Goal: Task Accomplishment & Management: Manage account settings

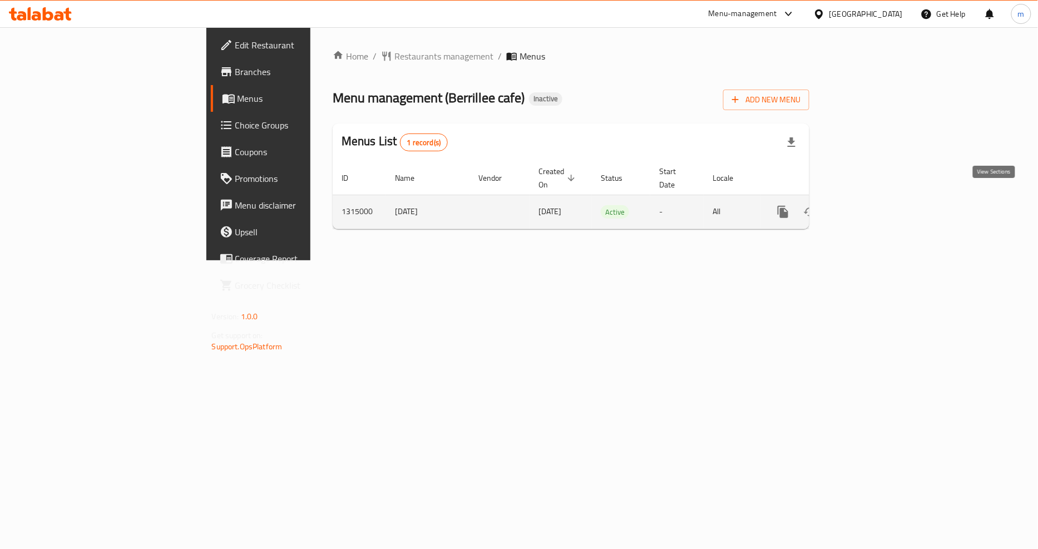
click at [869, 207] on icon "enhanced table" at bounding box center [864, 212] width 10 height 10
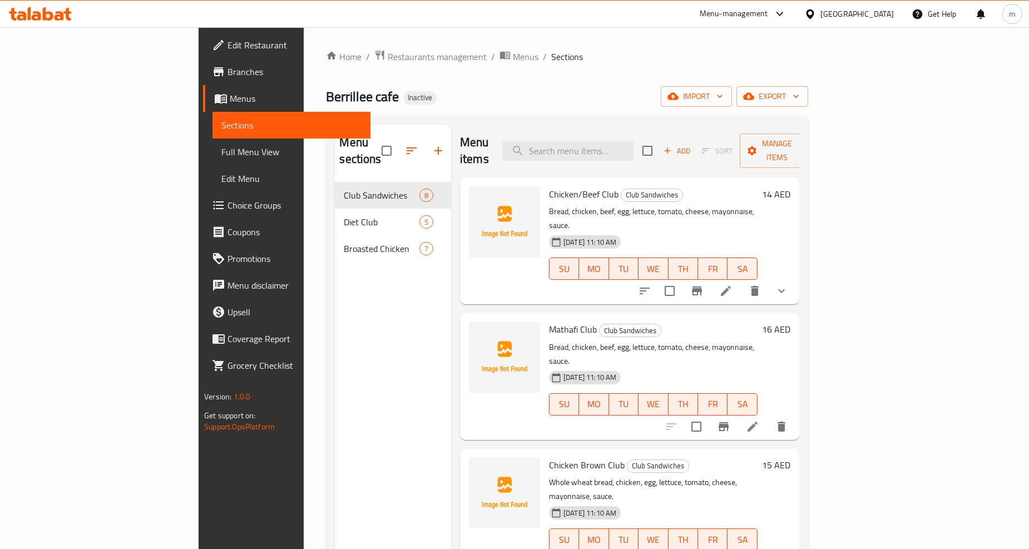
click at [575, 43] on div "Home / Restaurants management / Menus / Sections Berrillee cafe Inactive import…" at bounding box center [567, 366] width 526 height 678
click at [228, 39] on span "Edit Restaurant" at bounding box center [295, 44] width 134 height 13
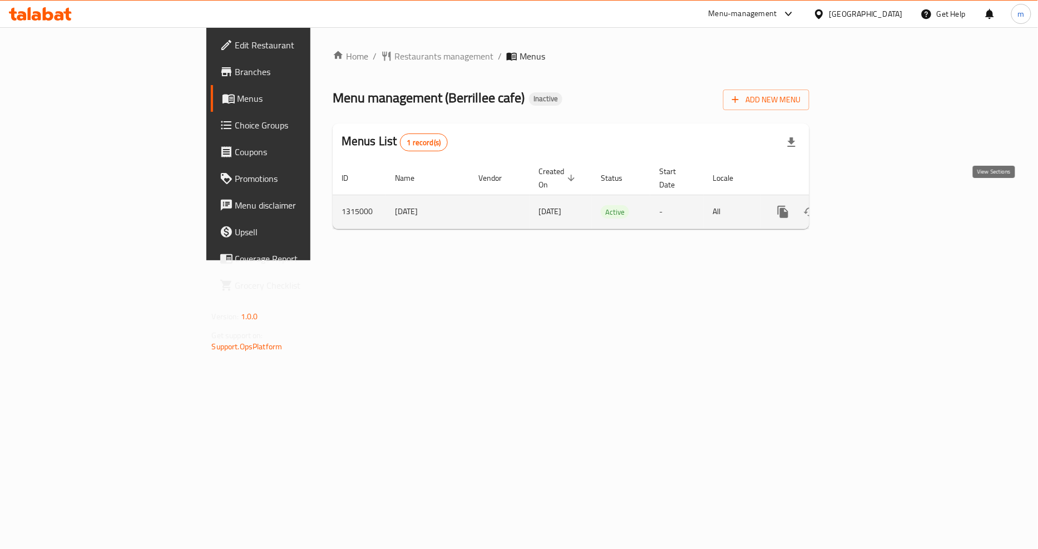
click at [870, 205] on icon "enhanced table" at bounding box center [863, 211] width 13 height 13
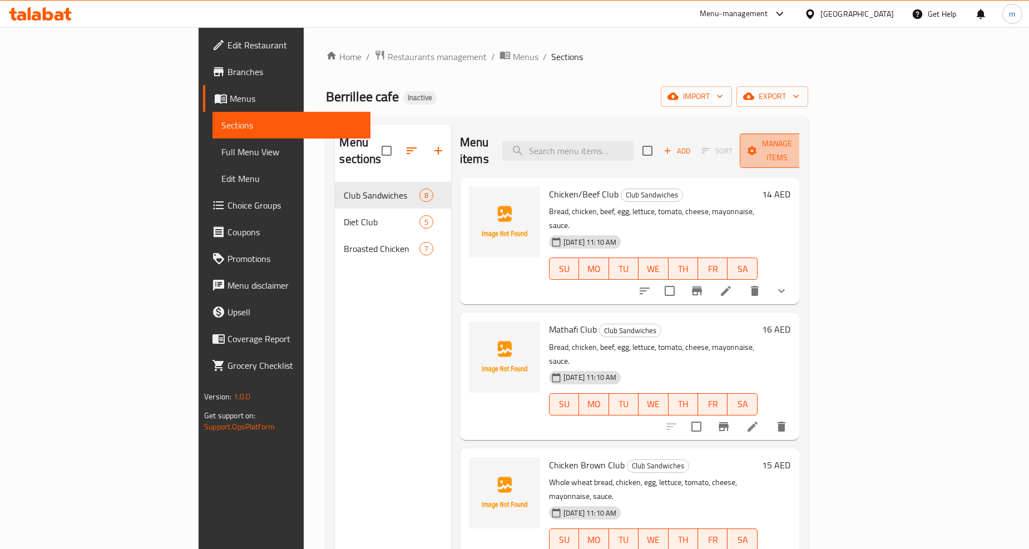
click at [806, 145] on span "Manage items" at bounding box center [777, 151] width 57 height 28
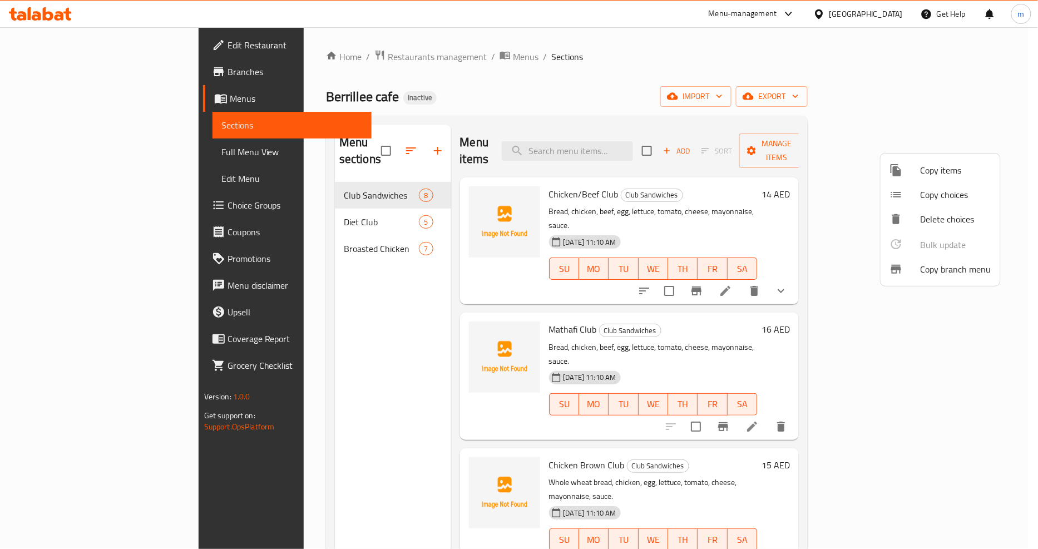
click at [1012, 152] on div at bounding box center [519, 274] width 1038 height 549
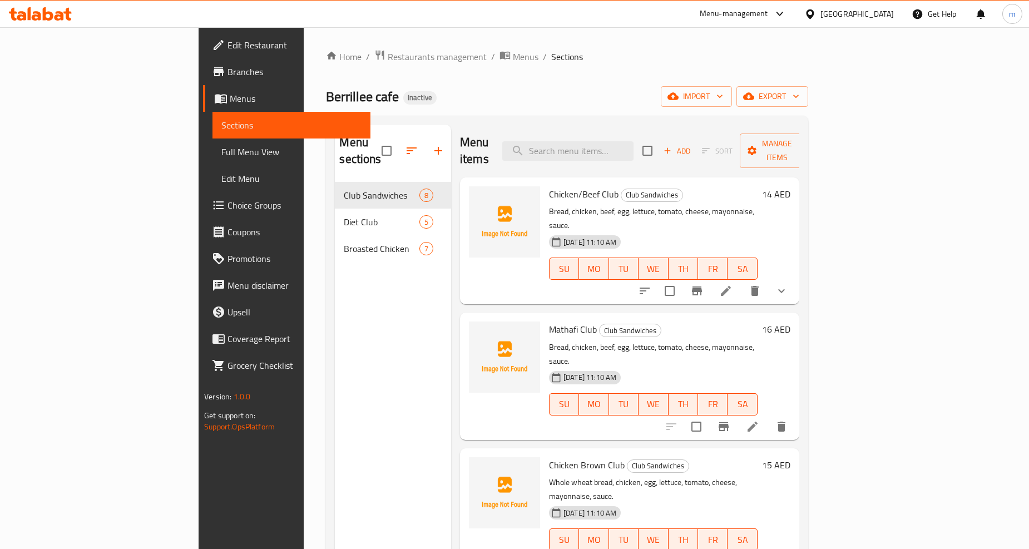
click at [230, 93] on span "Menus" at bounding box center [296, 98] width 132 height 13
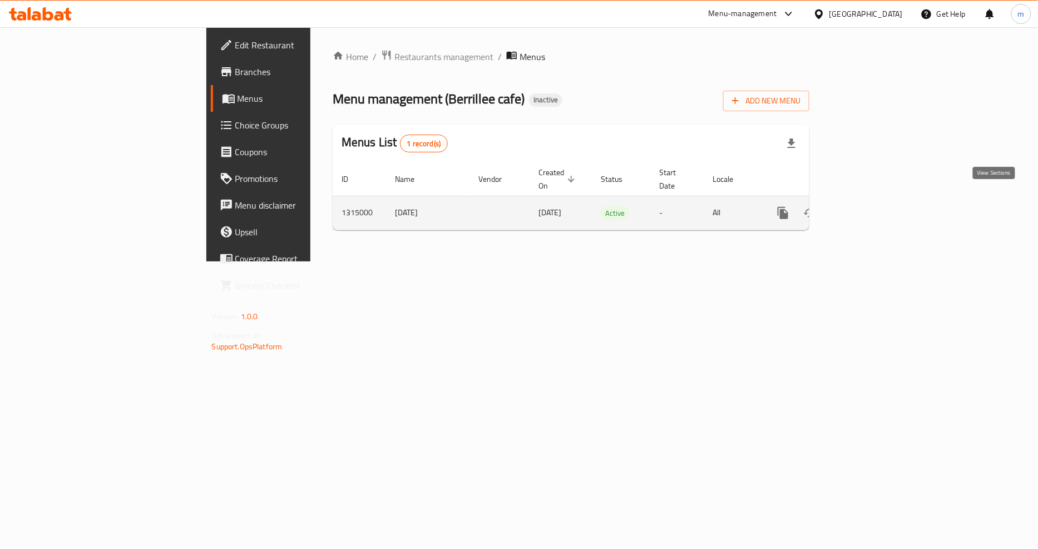
click at [870, 206] on icon "enhanced table" at bounding box center [863, 212] width 13 height 13
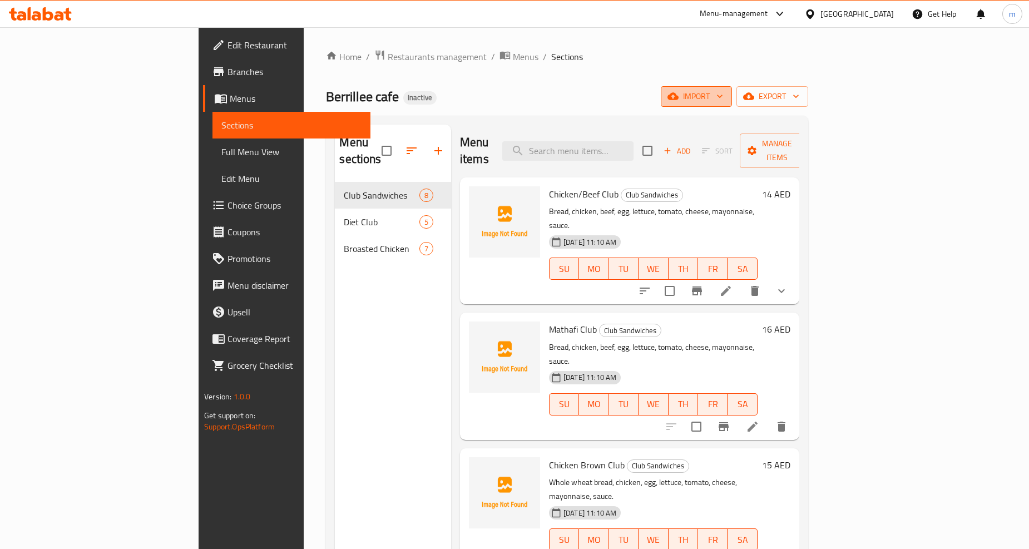
click at [723, 97] on span "import" at bounding box center [696, 97] width 53 height 14
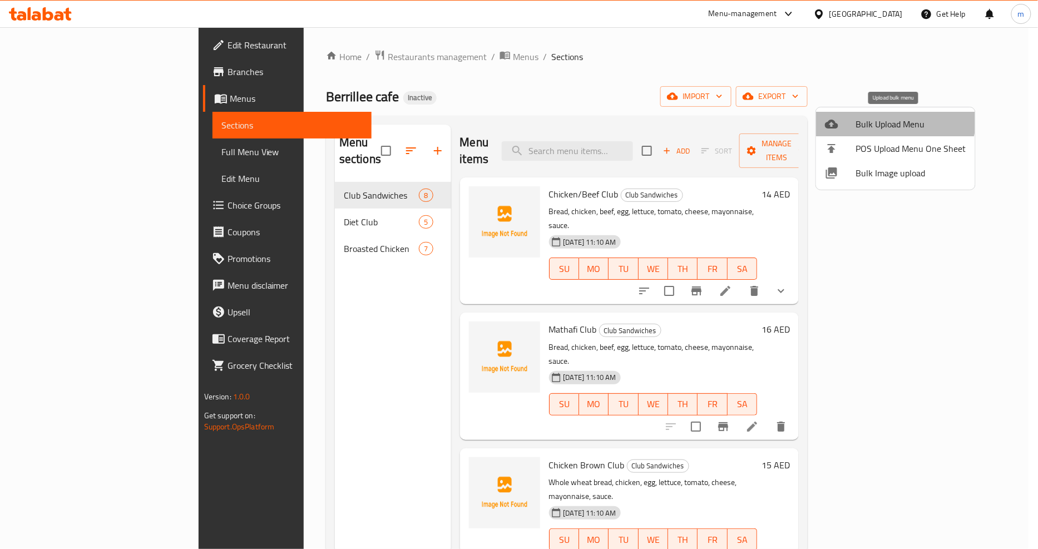
click at [889, 118] on span "Bulk Upload Menu" at bounding box center [911, 123] width 110 height 13
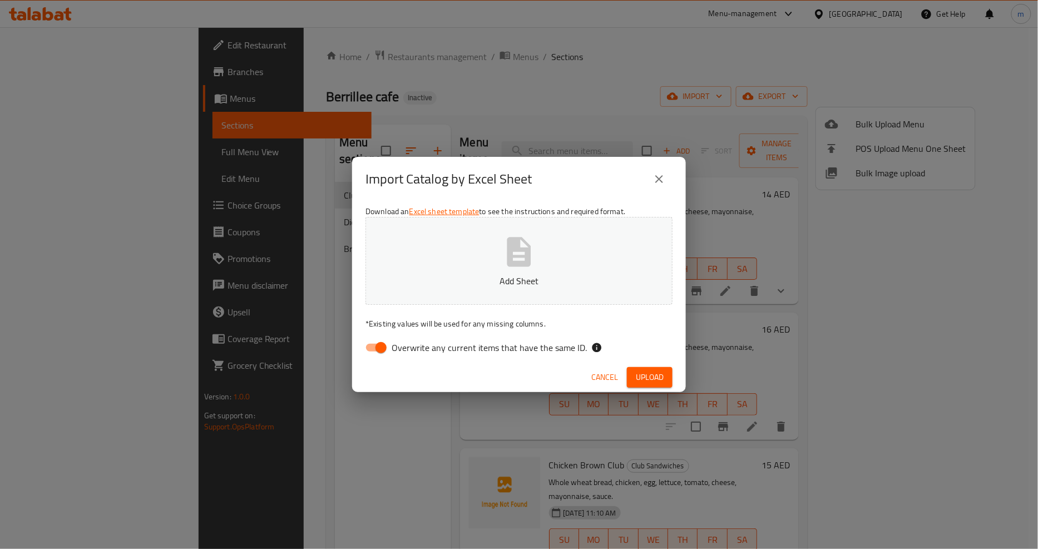
click at [376, 346] on input "Overwrite any current items that have the same ID." at bounding box center [380, 347] width 63 height 21
checkbox input "false"
click at [464, 279] on p "Add Sheet" at bounding box center [519, 280] width 273 height 13
click at [654, 368] on button "Upload" at bounding box center [650, 377] width 46 height 21
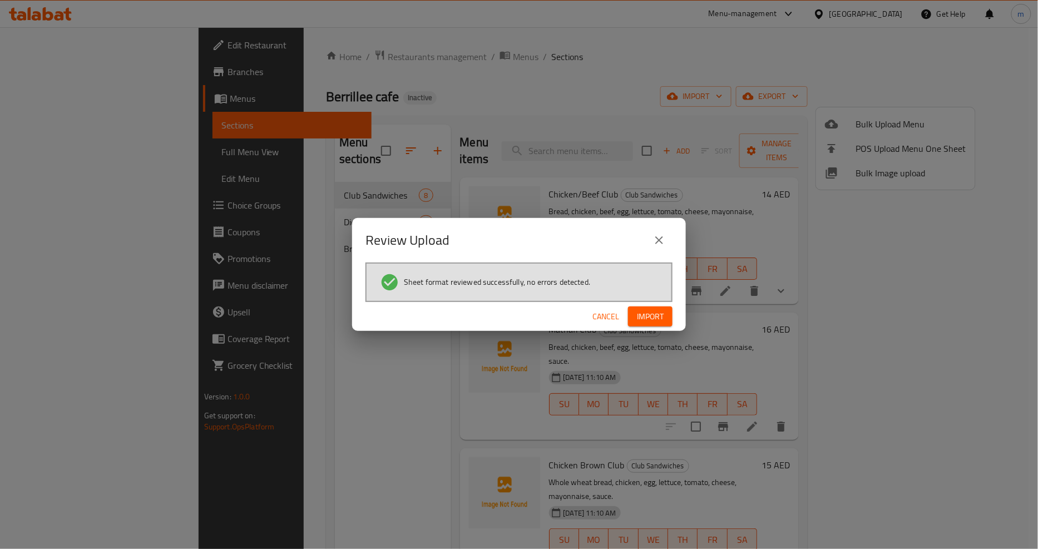
click at [655, 310] on span "Import" at bounding box center [650, 317] width 27 height 14
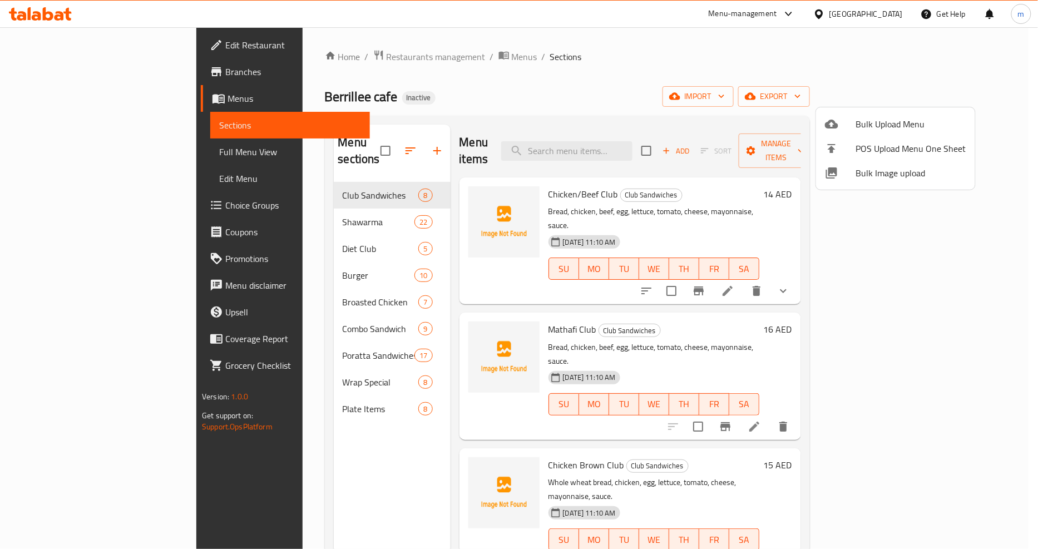
click at [239, 392] on div at bounding box center [519, 274] width 1038 height 549
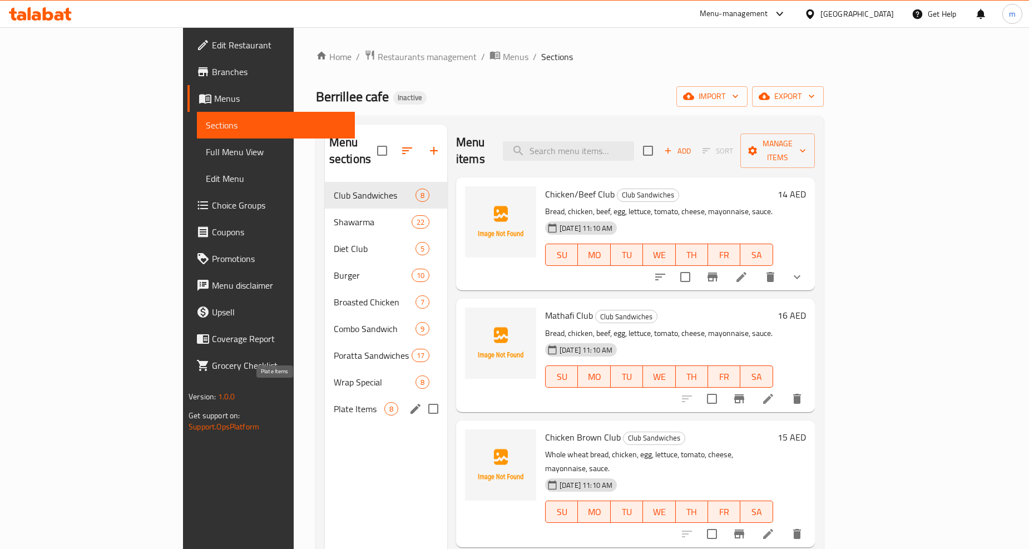
click at [334, 402] on span "Plate Items" at bounding box center [359, 408] width 51 height 13
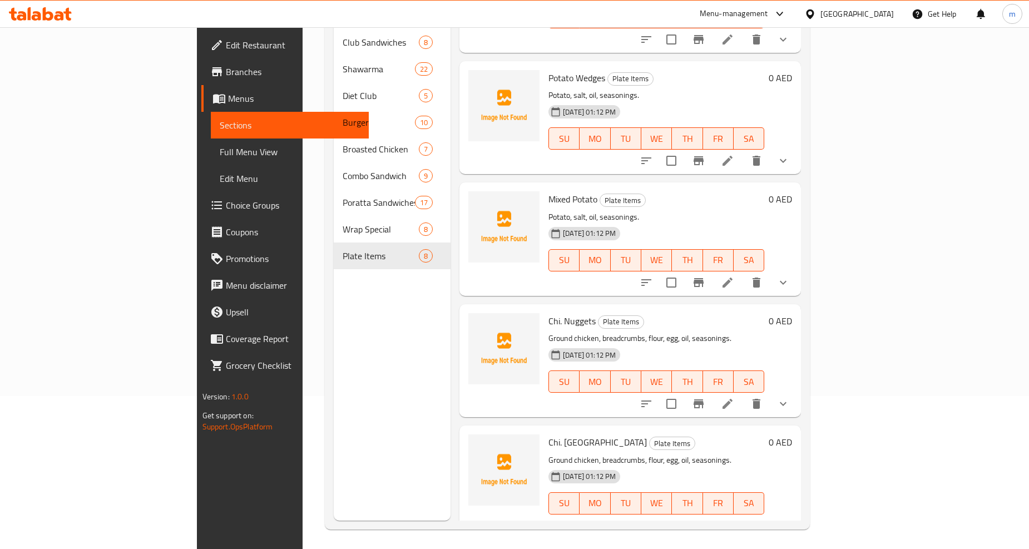
scroll to position [156, 0]
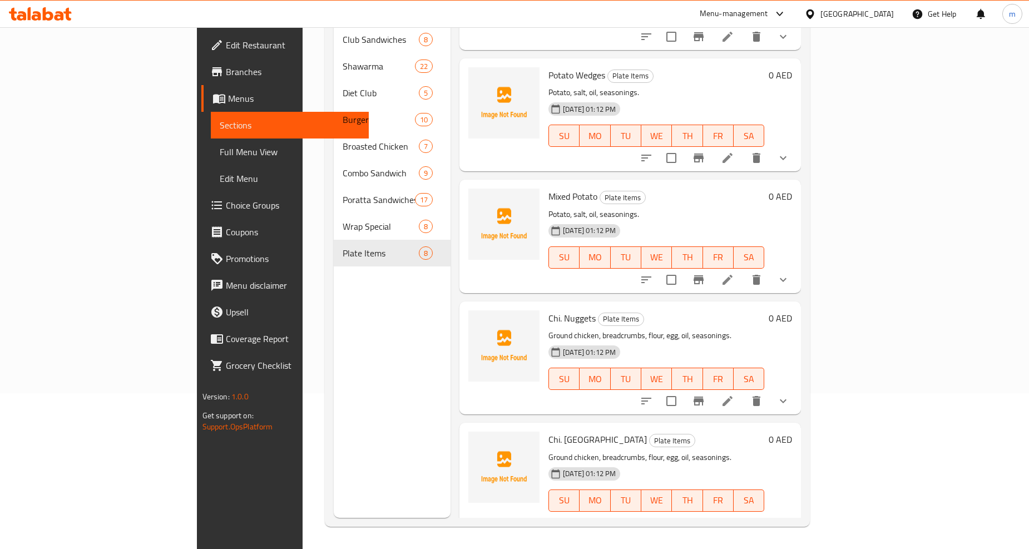
click at [220, 148] on span "Full Menu View" at bounding box center [290, 151] width 140 height 13
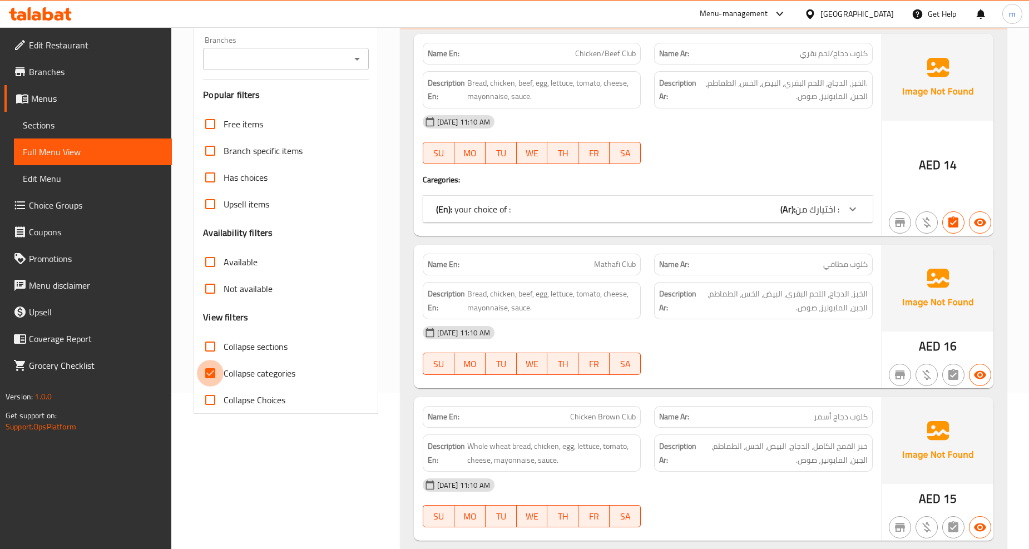
click at [213, 367] on input "Collapse categories" at bounding box center [210, 373] width 27 height 27
checkbox input "false"
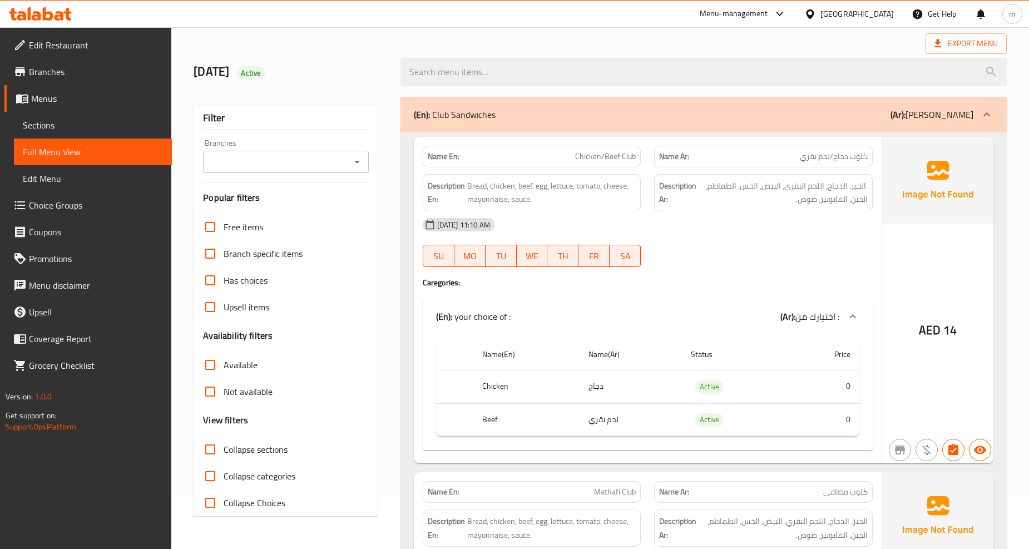
scroll to position [32, 0]
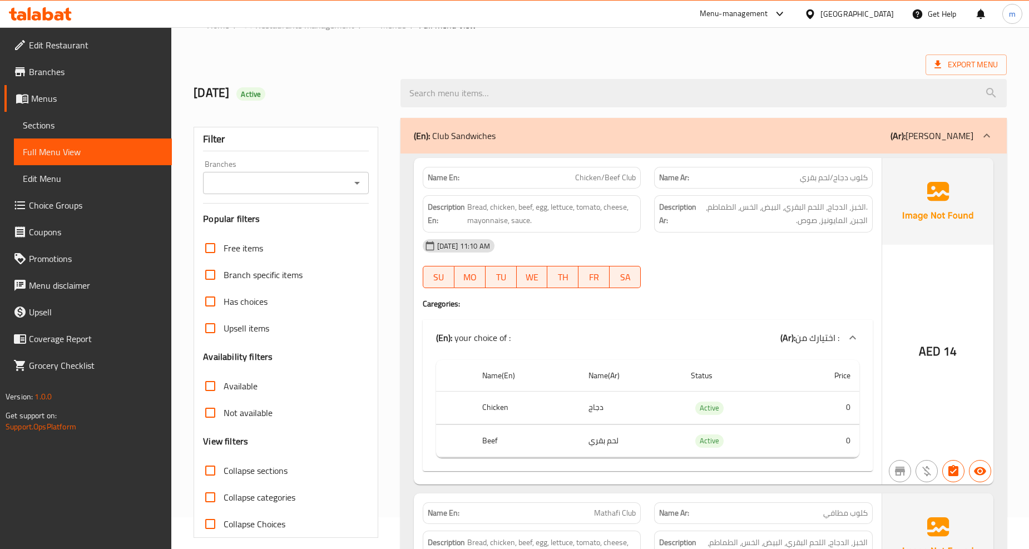
click at [854, 140] on div "(En): Club Sandwiches (Ar): كلوب ساندوتش" at bounding box center [694, 135] width 560 height 13
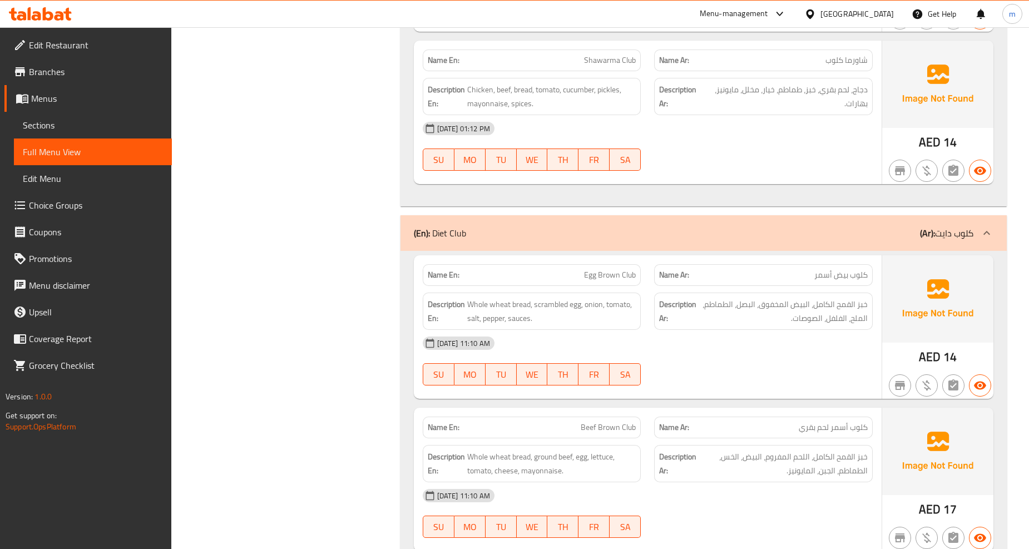
scroll to position [3741, 0]
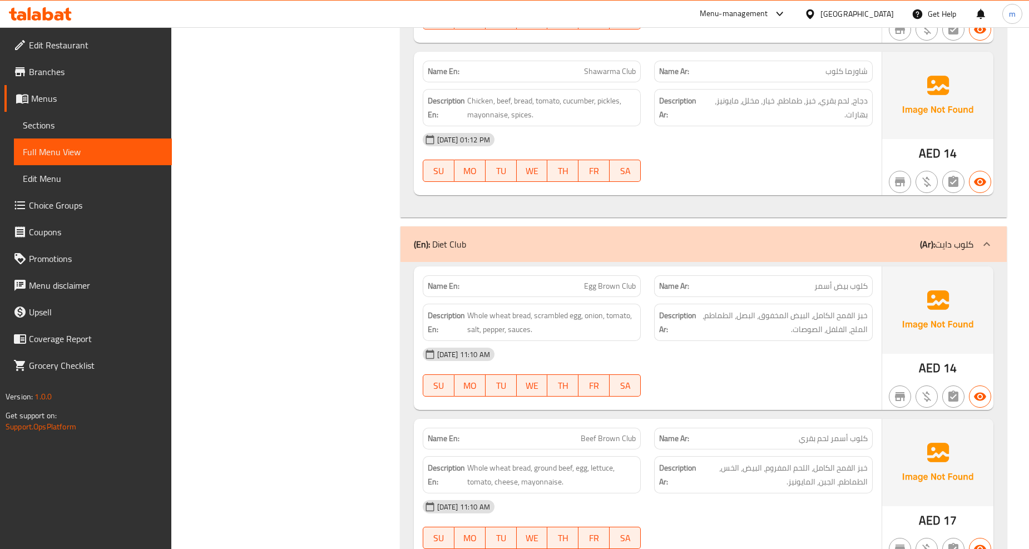
click at [921, 240] on b "(Ar):" at bounding box center [927, 244] width 15 height 17
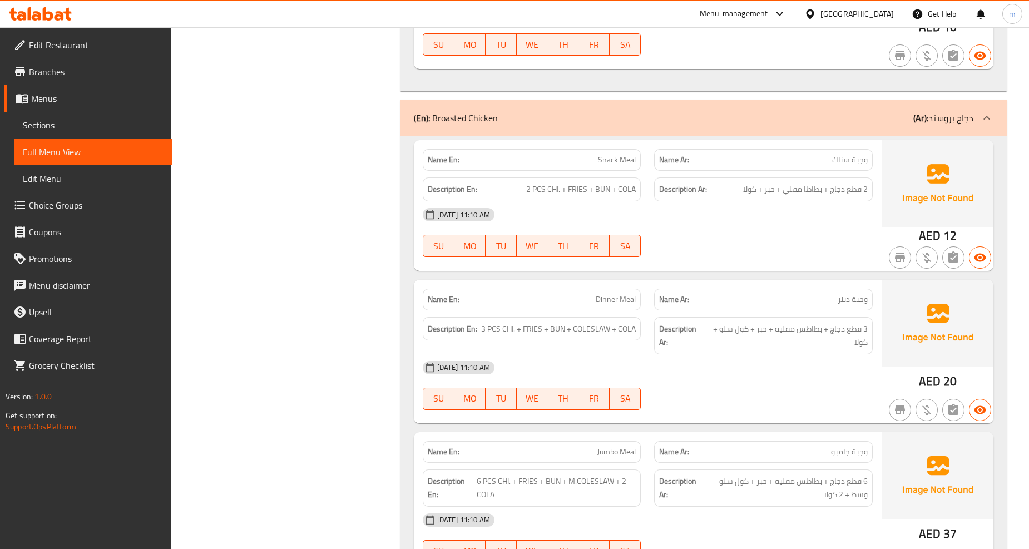
scroll to position [5472, 0]
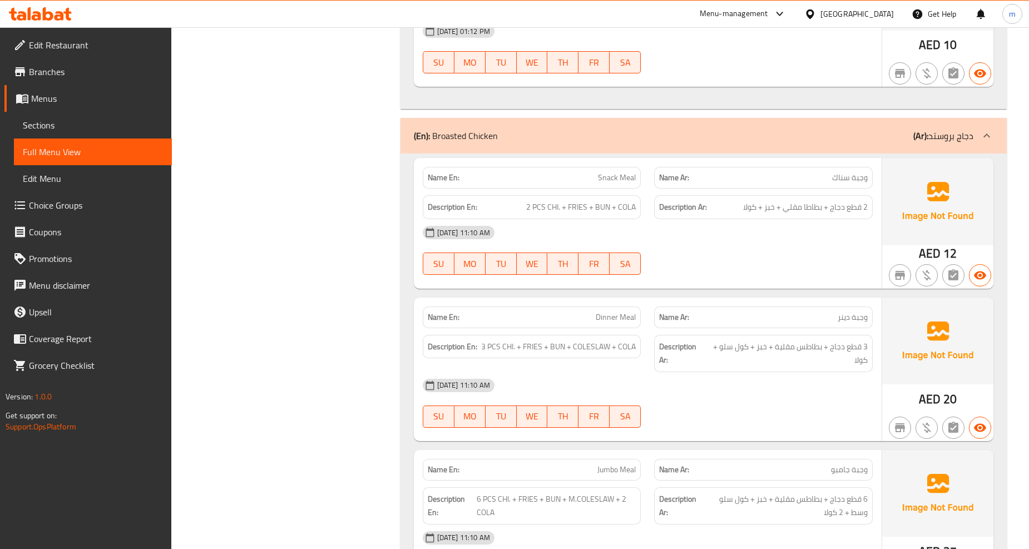
click at [948, 141] on p "(Ar): دجاج بروستد" at bounding box center [944, 135] width 60 height 13
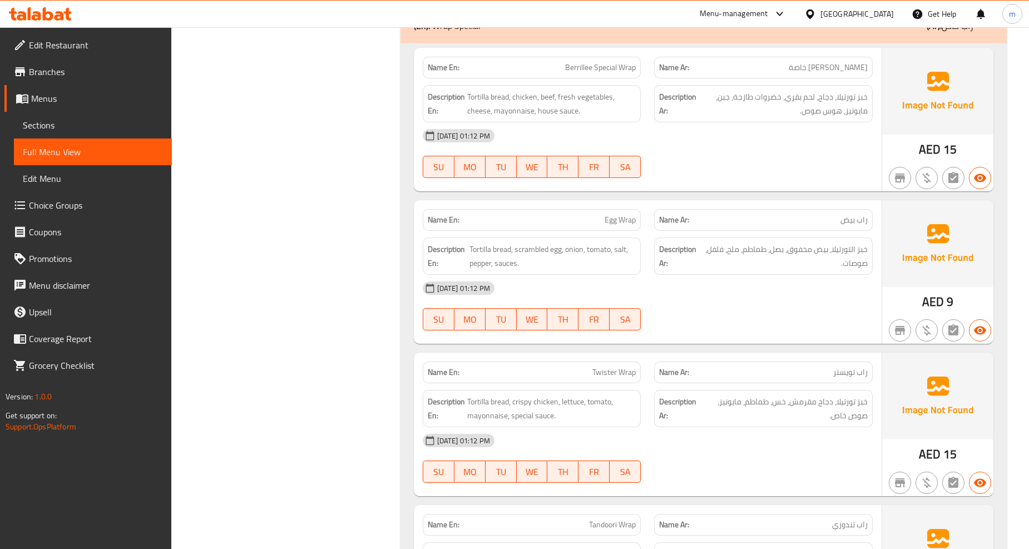
scroll to position [9372, 0]
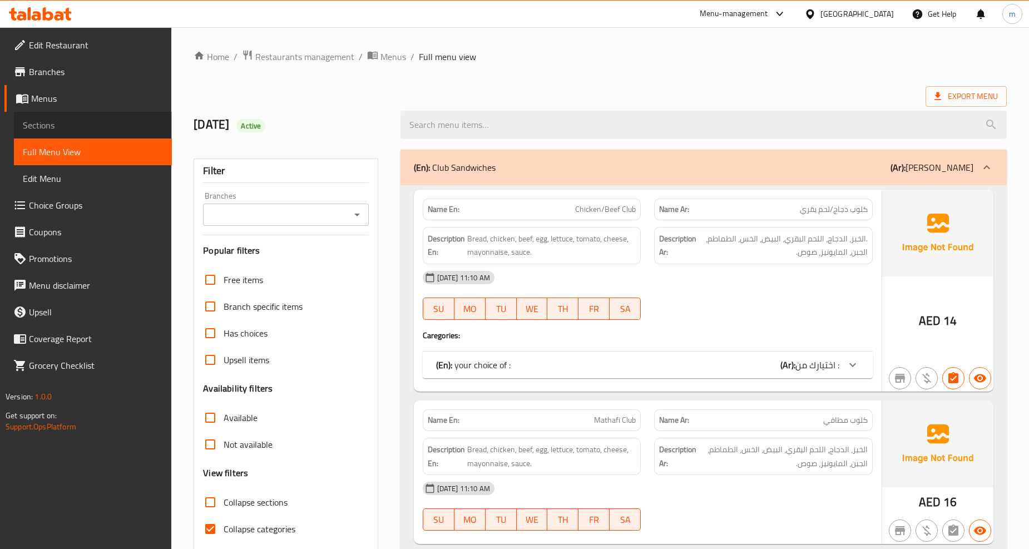
click at [62, 129] on span "Sections" at bounding box center [93, 125] width 140 height 13
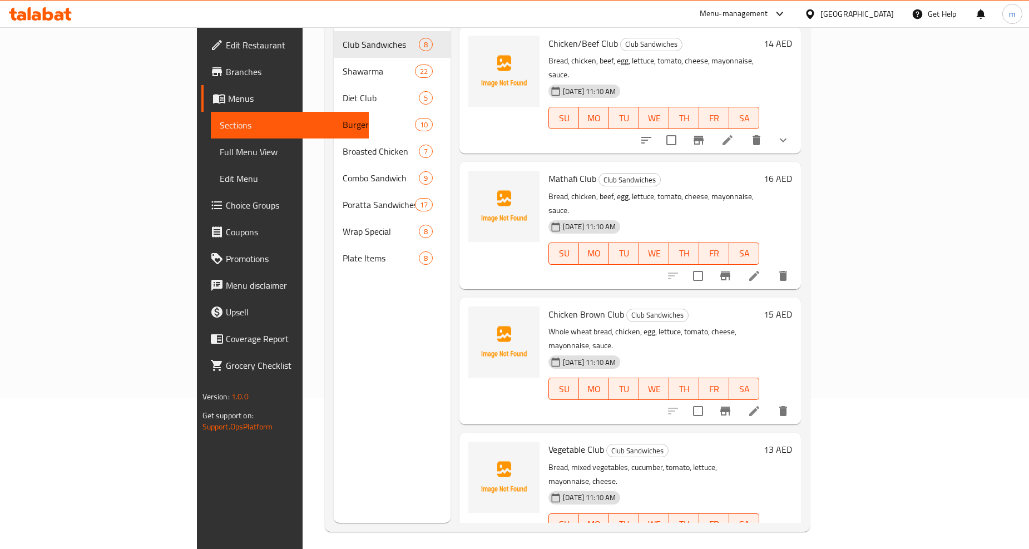
scroll to position [156, 0]
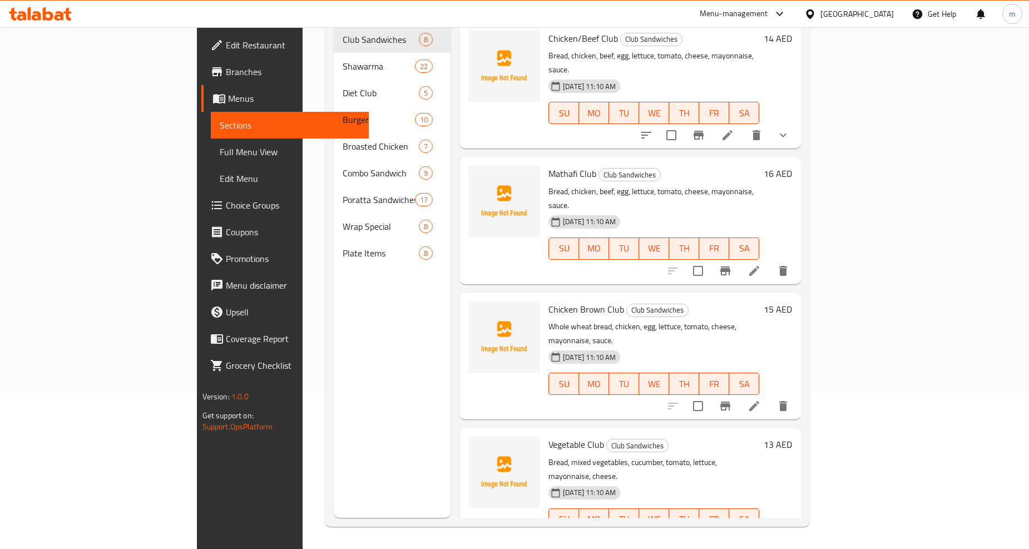
click at [53, 19] on icon at bounding box center [40, 13] width 63 height 13
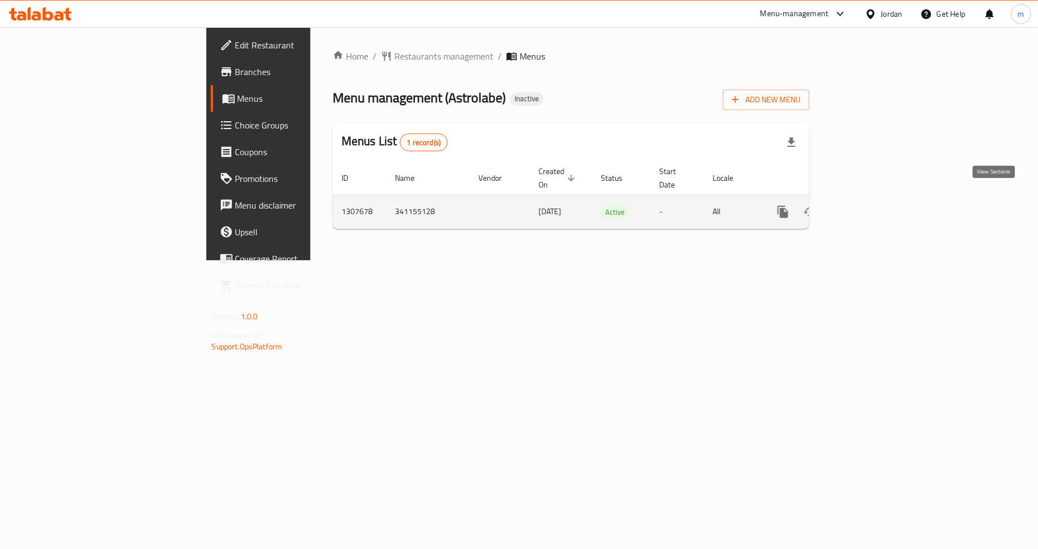
click at [870, 205] on icon "enhanced table" at bounding box center [863, 211] width 13 height 13
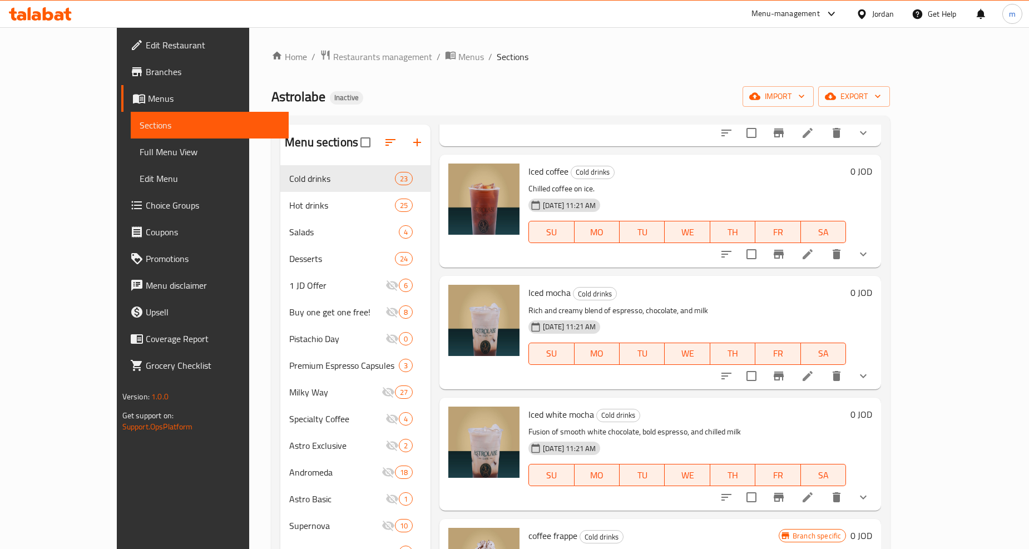
scroll to position [62, 0]
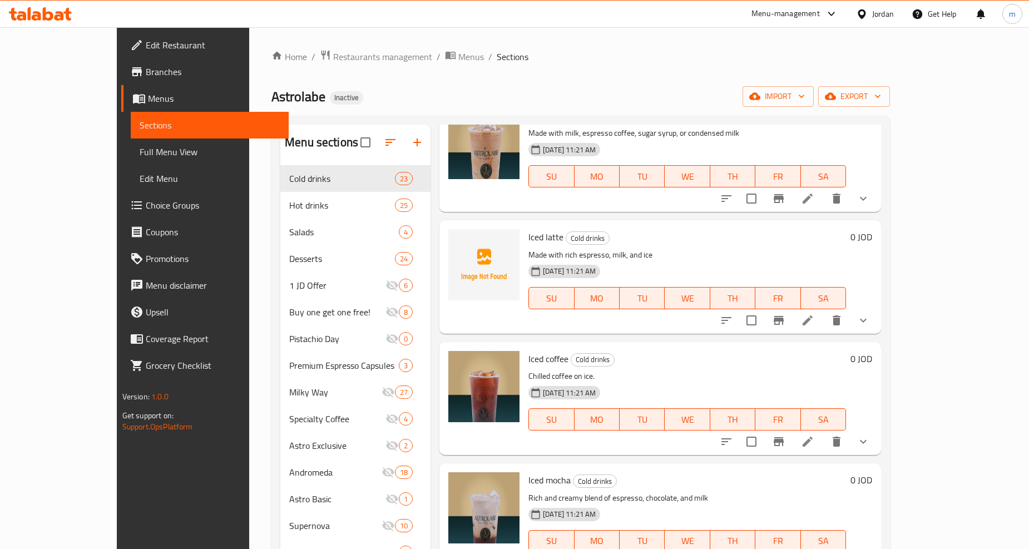
click at [146, 73] on span "Branches" at bounding box center [213, 71] width 134 height 13
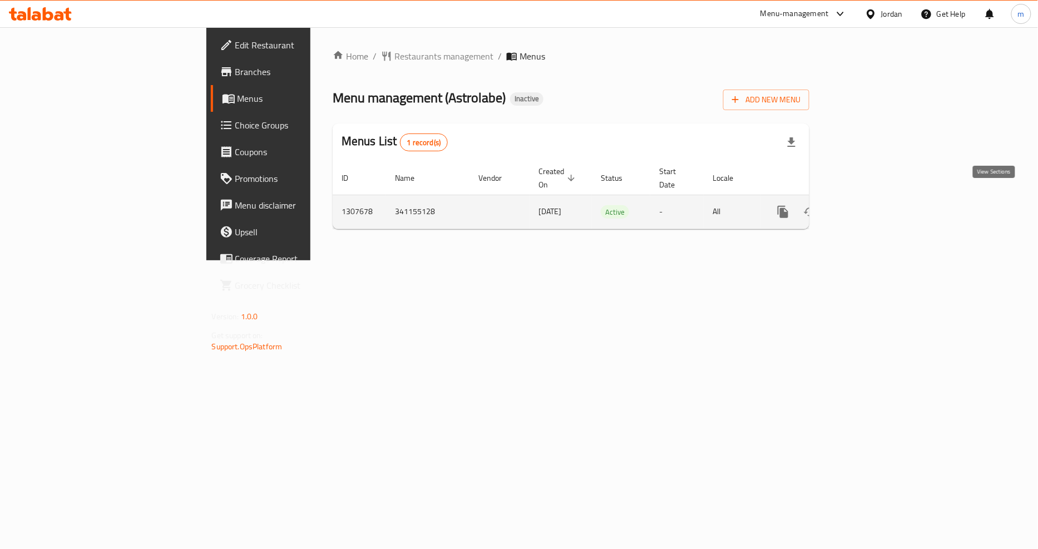
click at [869, 207] on icon "enhanced table" at bounding box center [864, 212] width 10 height 10
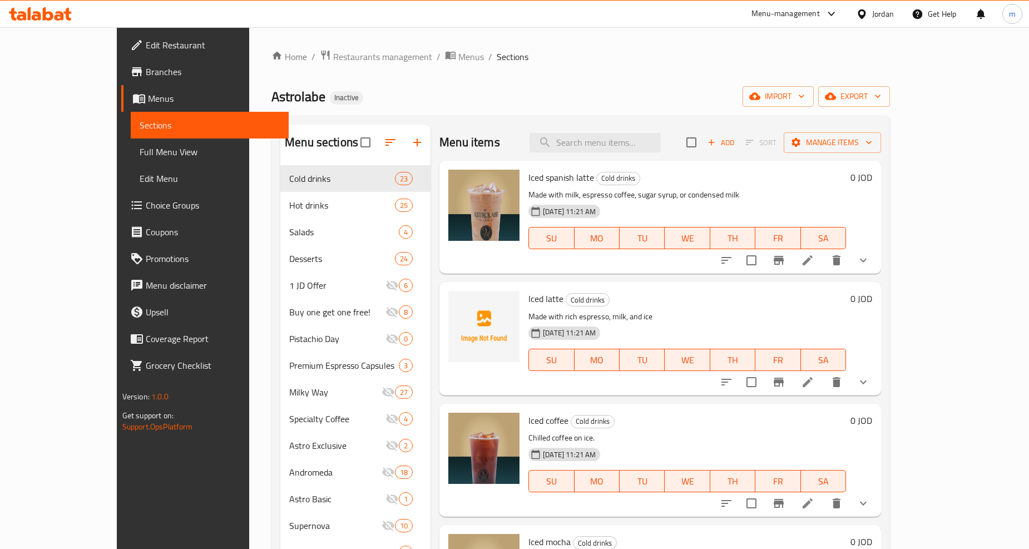
click at [146, 66] on span "Branches" at bounding box center [213, 71] width 134 height 13
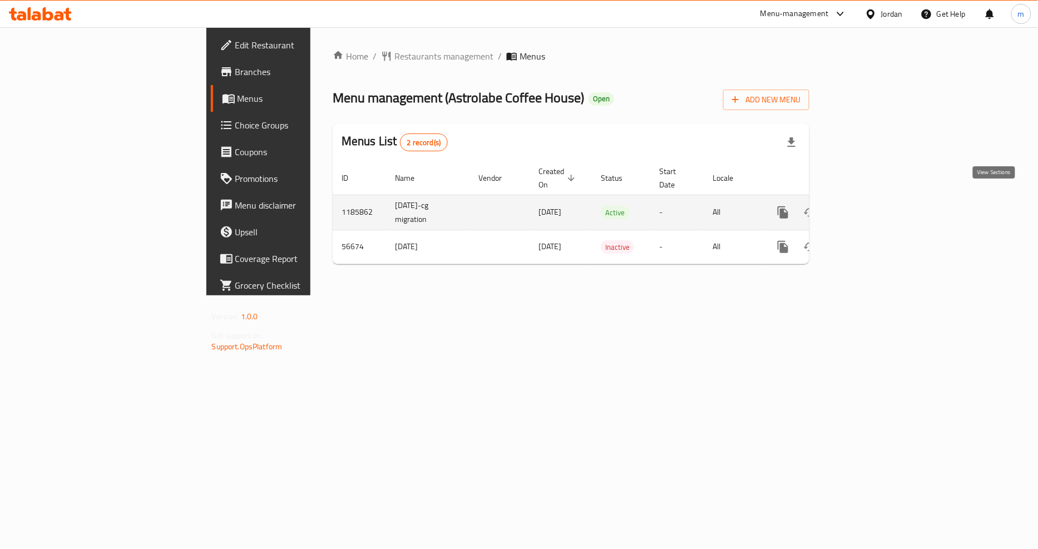
click at [869, 208] on icon "enhanced table" at bounding box center [864, 213] width 10 height 10
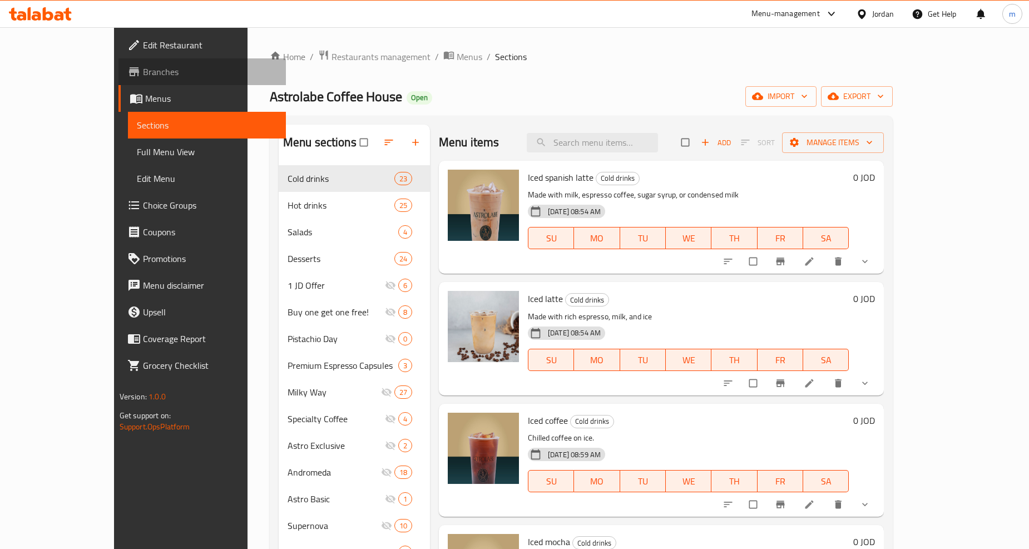
click at [143, 69] on span "Branches" at bounding box center [210, 71] width 134 height 13
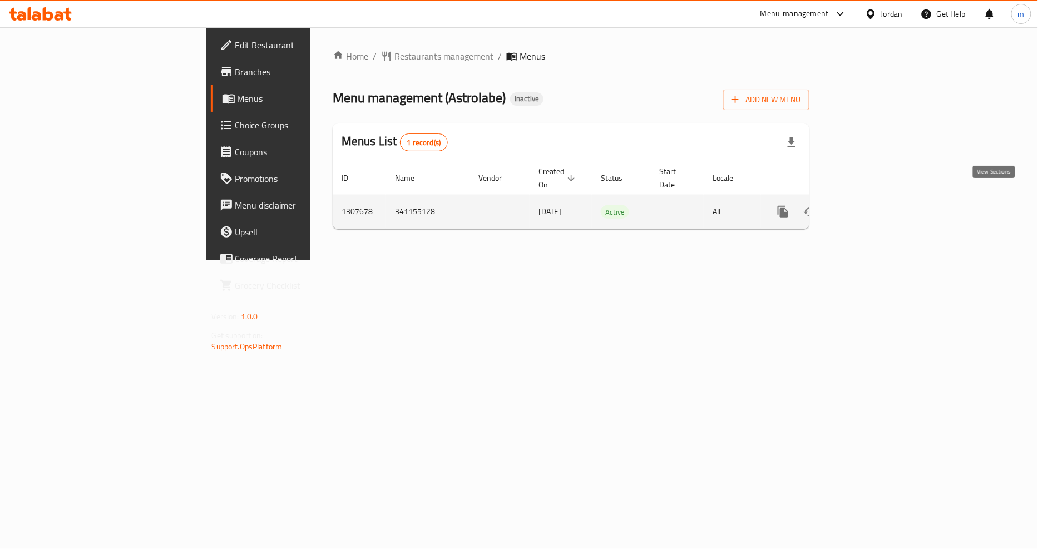
click at [869, 207] on icon "enhanced table" at bounding box center [864, 212] width 10 height 10
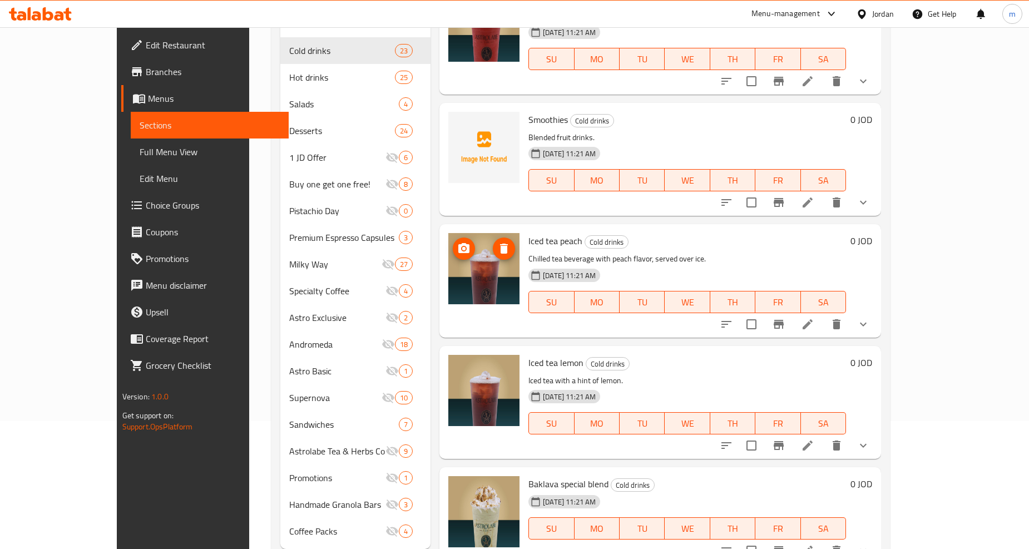
scroll to position [158, 0]
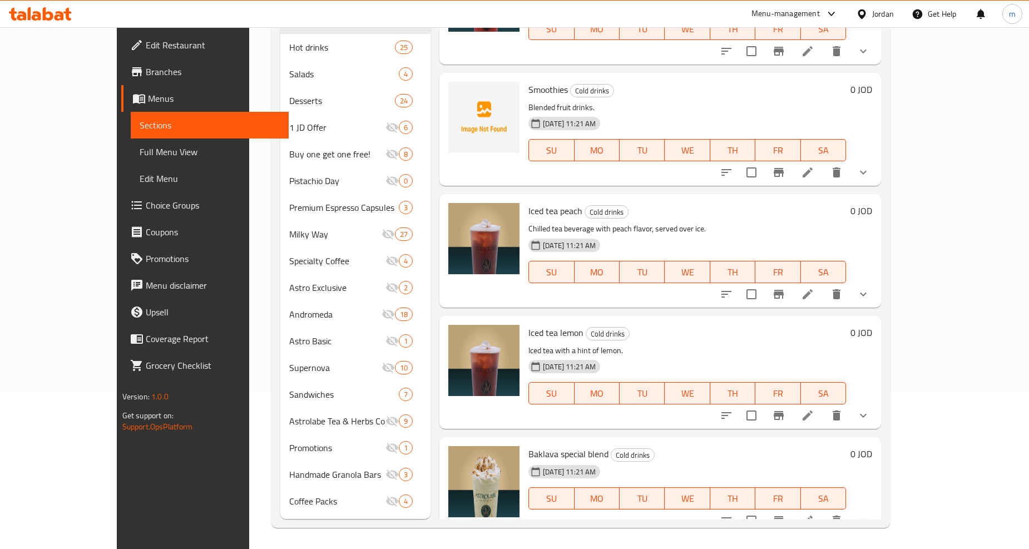
drag, startPoint x: 86, startPoint y: 153, endPoint x: 170, endPoint y: 156, distance: 84.6
click at [140, 153] on span "Full Menu View" at bounding box center [210, 151] width 140 height 13
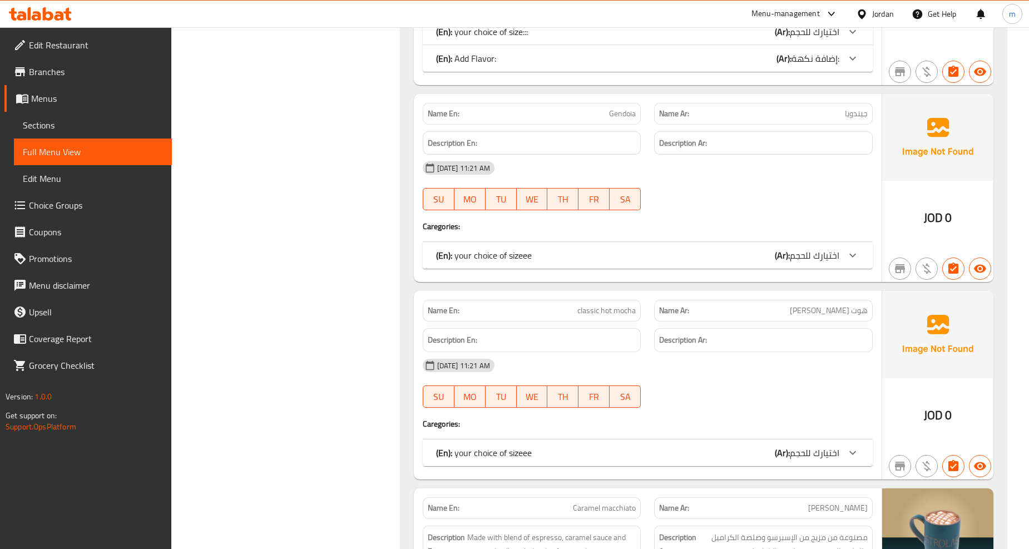
scroll to position [8926, 0]
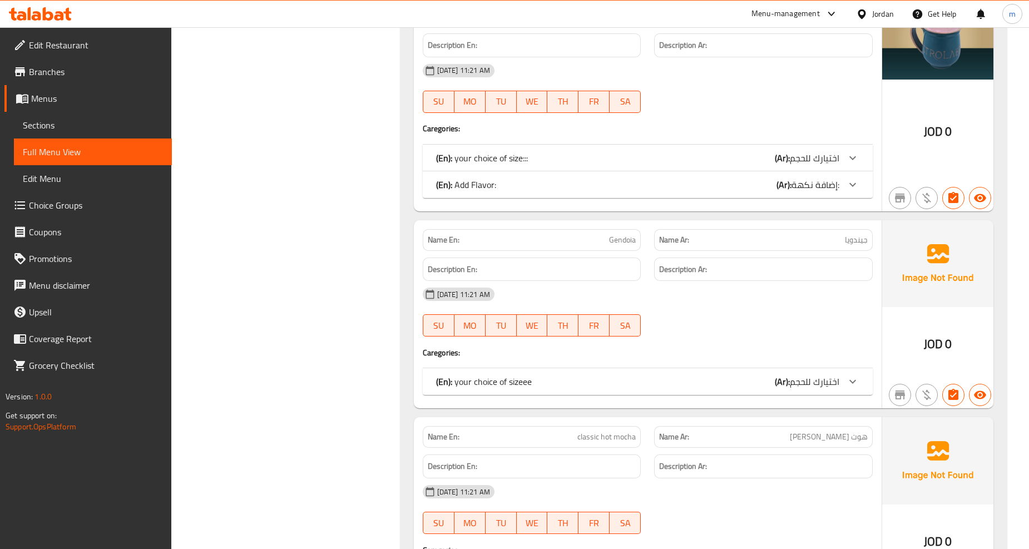
click at [856, 180] on icon at bounding box center [852, 184] width 13 height 13
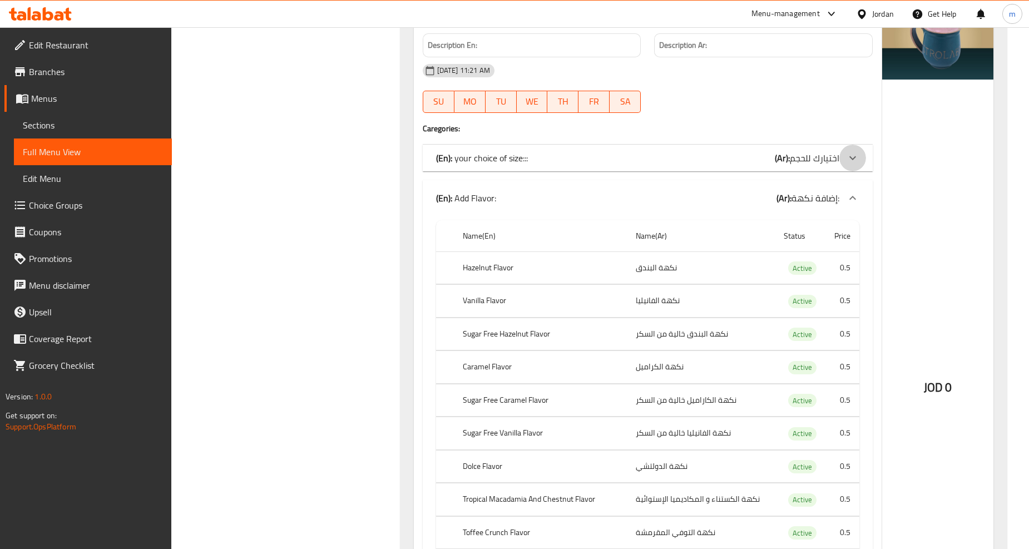
click at [850, 156] on icon at bounding box center [853, 158] width 7 height 4
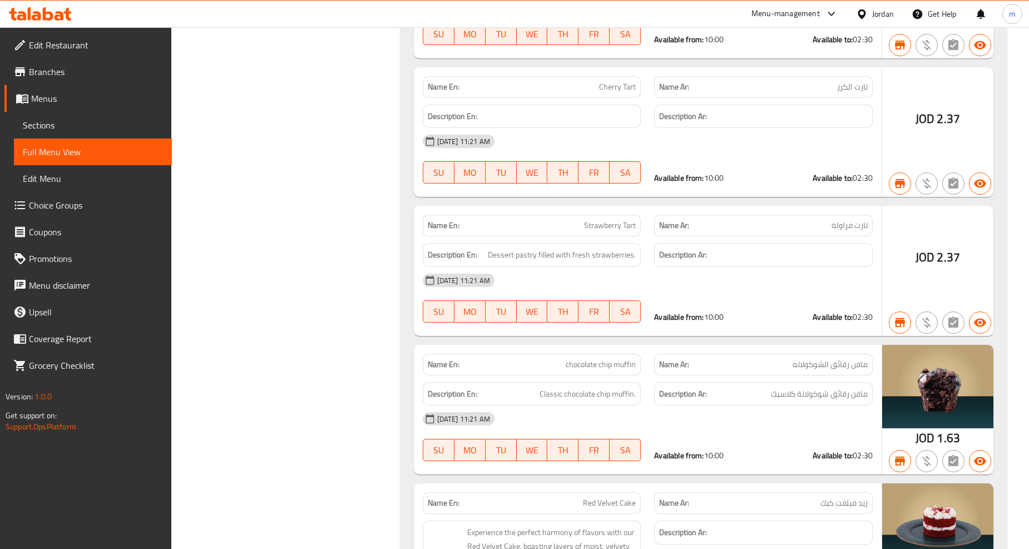
scroll to position [13669, 0]
